Goal: Task Accomplishment & Management: Manage account settings

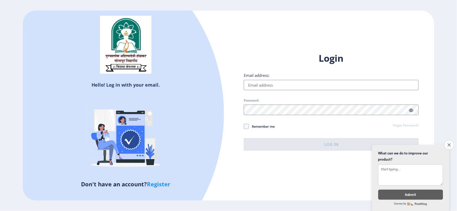
drag, startPoint x: 271, startPoint y: 85, endPoint x: 275, endPoint y: 89, distance: 5.8
click at [274, 88] on input "Email address:" at bounding box center [331, 85] width 175 height 10
type input "[EMAIL_ADDRESS][DOMAIN_NAME]"
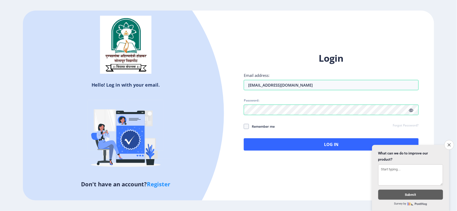
click at [410, 110] on icon at bounding box center [411, 111] width 4 height 4
click at [449, 143] on icon "Close survey" at bounding box center [448, 144] width 3 height 3
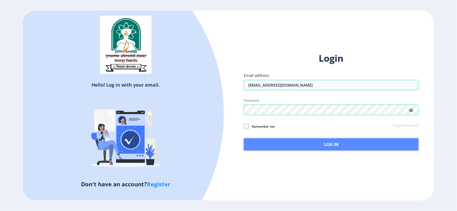
click at [355, 145] on button "Log In" at bounding box center [331, 144] width 175 height 12
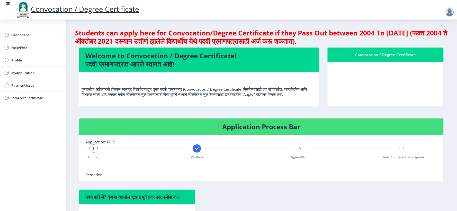
click at [449, 14] on div at bounding box center [450, 12] width 10 height 10
click at [419, 26] on span "Log out" at bounding box center [420, 26] width 33 height 6
